Goal: Task Accomplishment & Management: Manage account settings

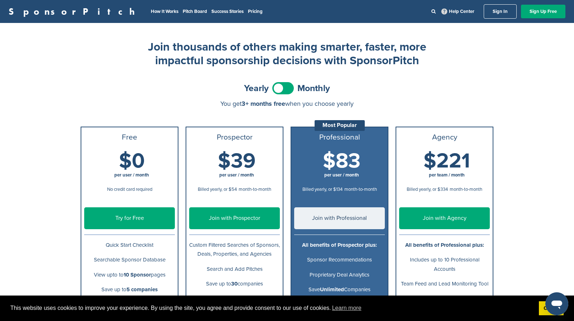
click at [501, 12] on link "Sign In" at bounding box center [500, 11] width 33 height 14
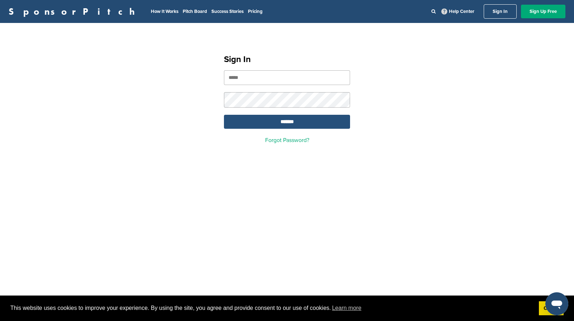
type input "**********"
click at [280, 124] on input "*******" at bounding box center [287, 122] width 126 height 14
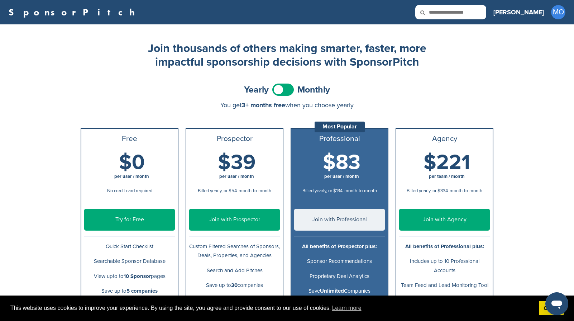
click at [36, 15] on link "SponsorPitch" at bounding box center [74, 12] width 131 height 9
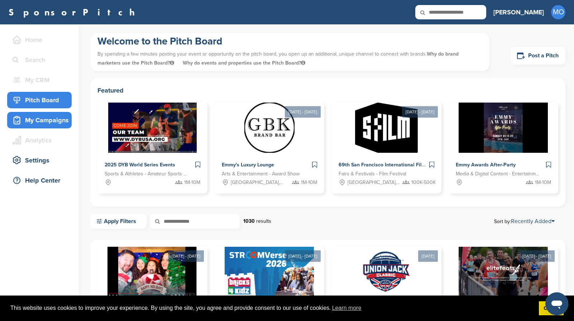
click at [58, 113] on div "My Campaigns" at bounding box center [39, 120] width 65 height 16
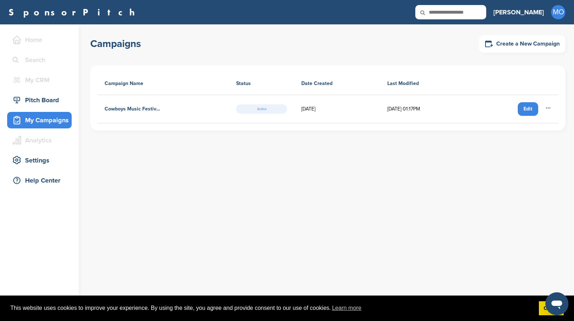
click at [521, 114] on div "Edit" at bounding box center [528, 109] width 20 height 14
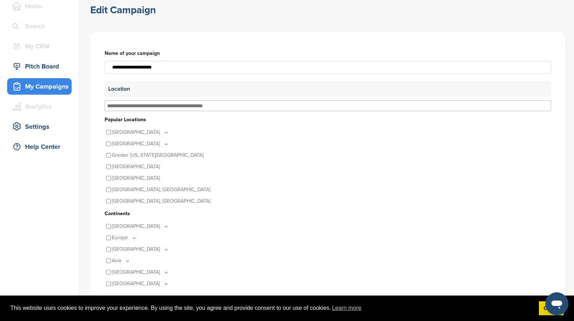
scroll to position [80, 0]
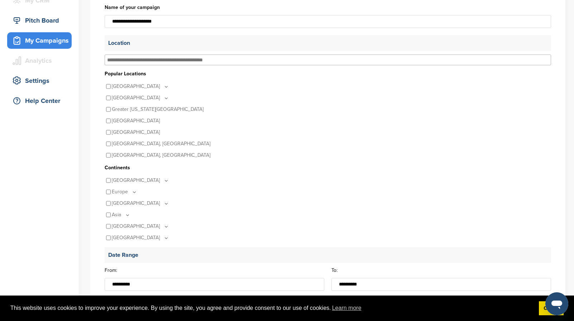
click at [106, 97] on div "Canada" at bounding box center [328, 97] width 447 height 11
click at [164, 98] on icon at bounding box center [167, 98] width 6 height 6
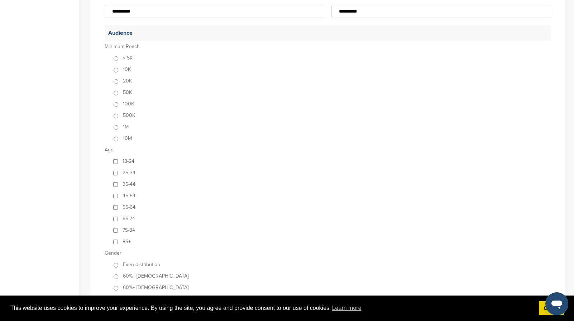
scroll to position [0, 0]
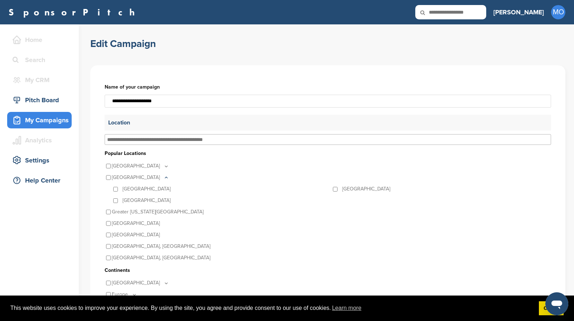
click at [33, 11] on link "SponsorPitch" at bounding box center [74, 12] width 131 height 9
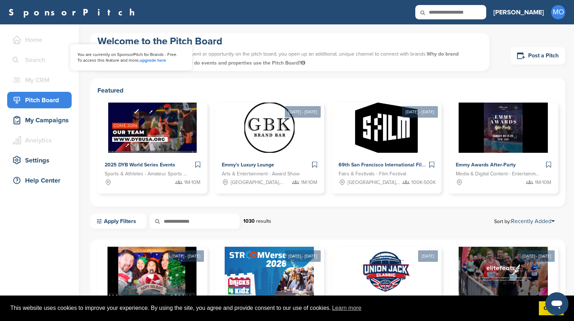
click at [32, 77] on div "My CRM" at bounding box center [41, 80] width 61 height 13
click at [32, 58] on div "Search" at bounding box center [41, 59] width 61 height 13
click at [30, 38] on div "Home" at bounding box center [41, 39] width 61 height 13
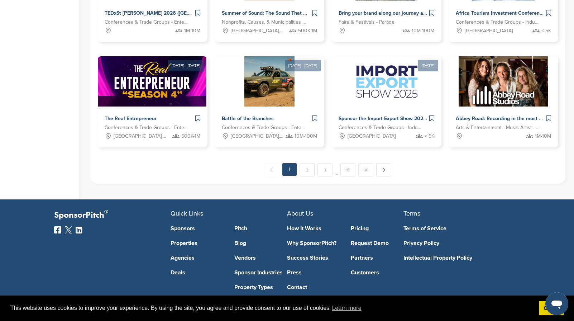
scroll to position [445, 0]
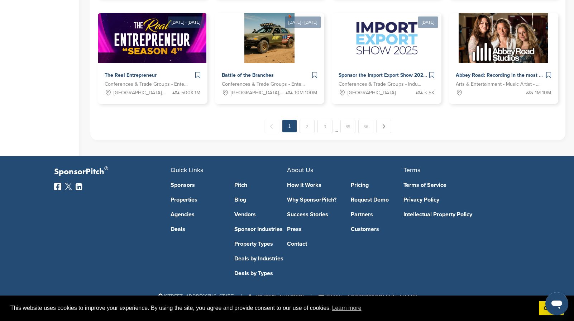
click at [364, 231] on link "Customers" at bounding box center [377, 229] width 53 height 6
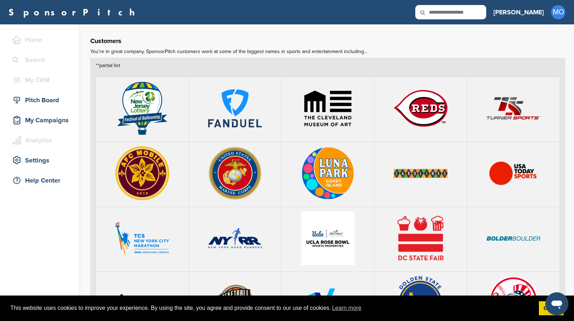
drag, startPoint x: 237, startPoint y: 94, endPoint x: 249, endPoint y: 317, distance: 223.0
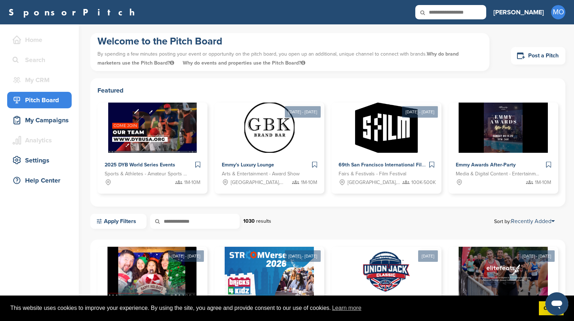
click at [487, 5] on input "text" at bounding box center [451, 12] width 71 height 14
type input "*"
type input "*******"
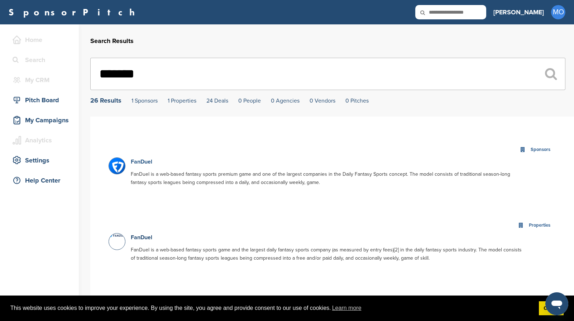
click at [136, 164] on link "FanDuel" at bounding box center [142, 161] width 22 height 7
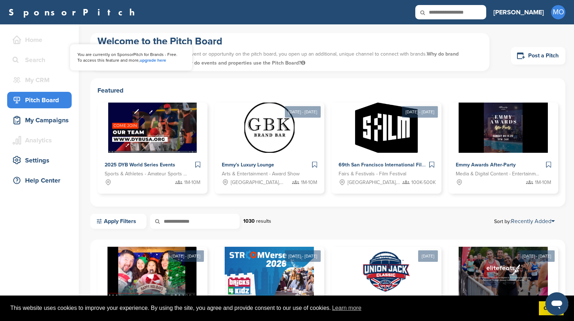
click at [39, 79] on div "My CRM" at bounding box center [41, 80] width 61 height 13
click at [159, 58] on link "upgrade here" at bounding box center [153, 60] width 27 height 5
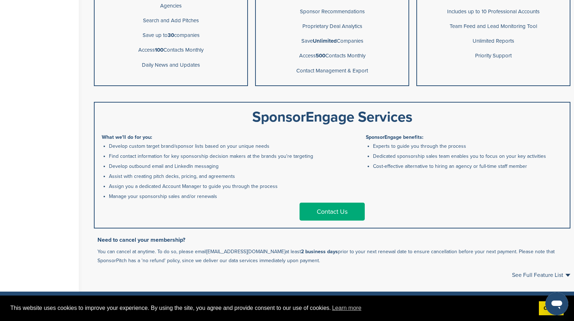
scroll to position [282, 0]
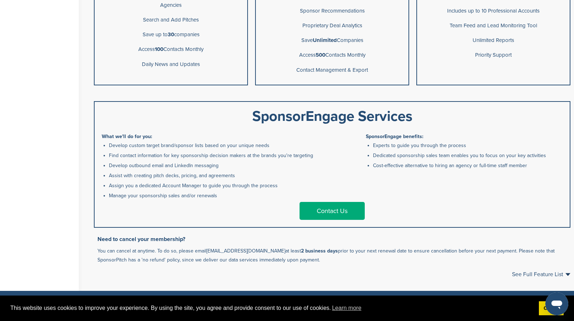
click at [329, 211] on link "Contact Us" at bounding box center [332, 211] width 65 height 18
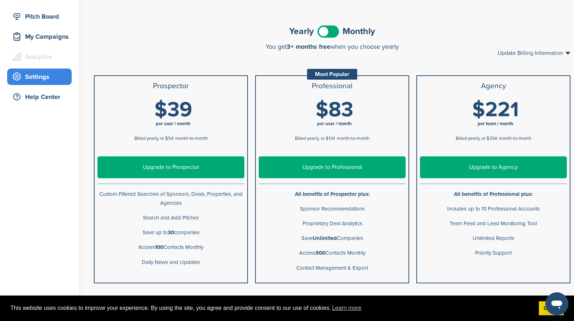
scroll to position [83, 0]
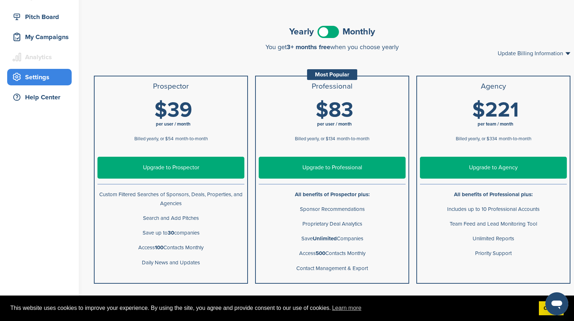
click at [326, 34] on span at bounding box center [329, 32] width 22 height 12
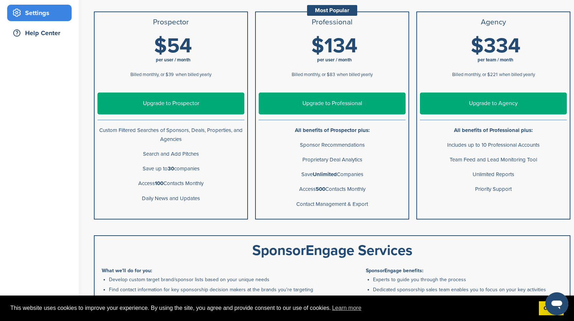
scroll to position [148, 0]
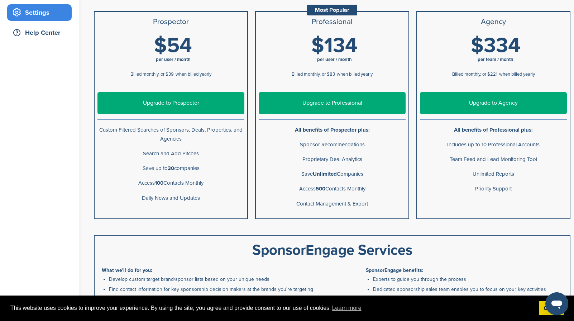
drag, startPoint x: 201, startPoint y: 200, endPoint x: 93, endPoint y: 127, distance: 130.9
click at [93, 127] on div "**********" at bounding box center [332, 184] width 484 height 482
copy ul "Custom Filtered Searches of Sponsors, Deals, Properties, and Agencies Search an…"
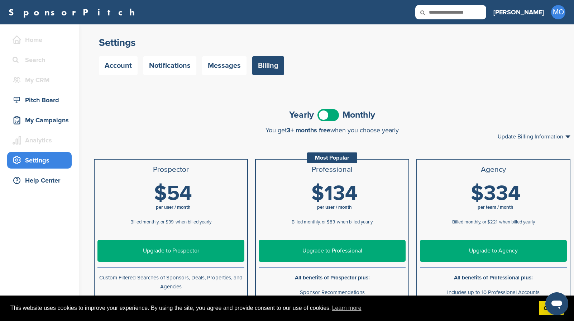
click at [420, 45] on h2 "Settings" at bounding box center [332, 42] width 467 height 13
click at [52, 104] on div "Pitch Board" at bounding box center [41, 100] width 61 height 13
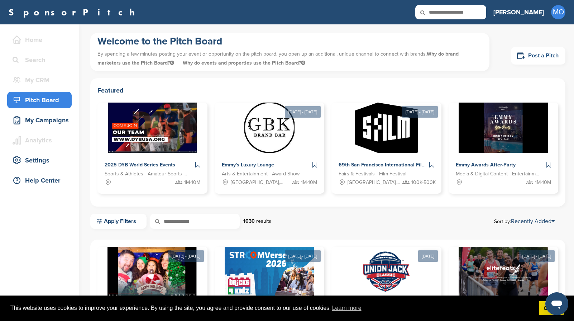
click at [544, 50] on link "Post a Pitch" at bounding box center [538, 56] width 55 height 18
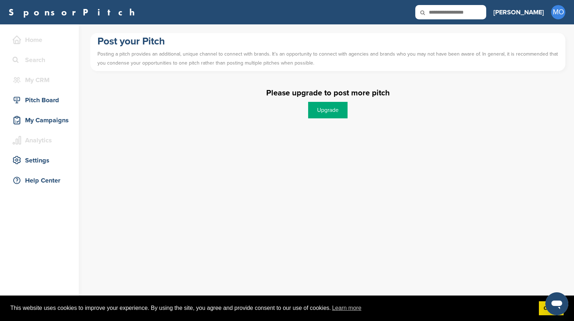
click at [333, 104] on link "Upgrade" at bounding box center [327, 110] width 39 height 16
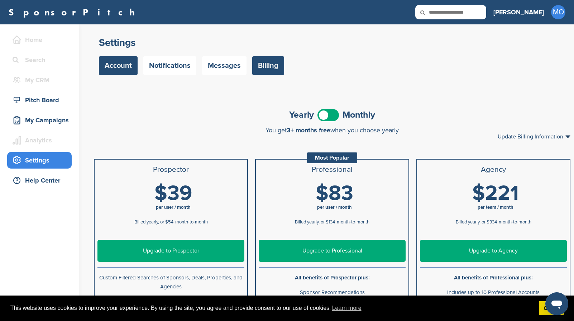
click at [133, 65] on link "Account" at bounding box center [118, 65] width 39 height 19
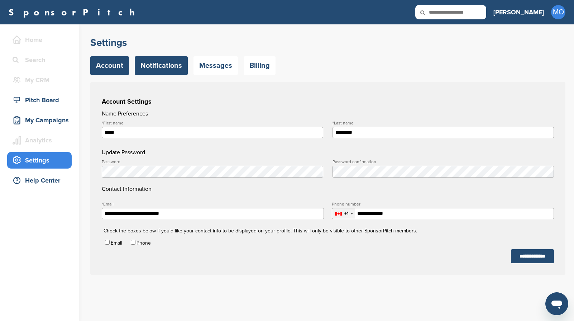
click at [169, 68] on link "Notifications" at bounding box center [161, 65] width 53 height 19
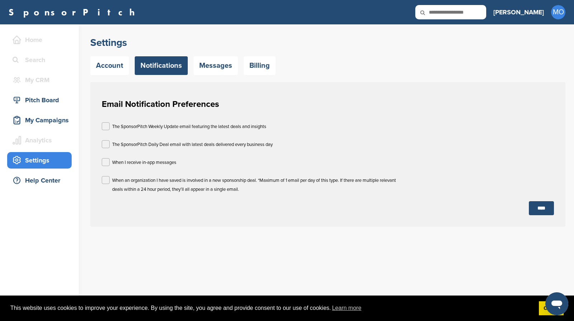
click at [106, 148] on div "The SponsorPitch Daily Deal email with latest deals delivered every business day" at bounding box center [251, 145] width 299 height 11
click at [107, 143] on label at bounding box center [106, 144] width 8 height 8
click at [548, 206] on input "****" at bounding box center [541, 208] width 25 height 14
